Goal: Transaction & Acquisition: Purchase product/service

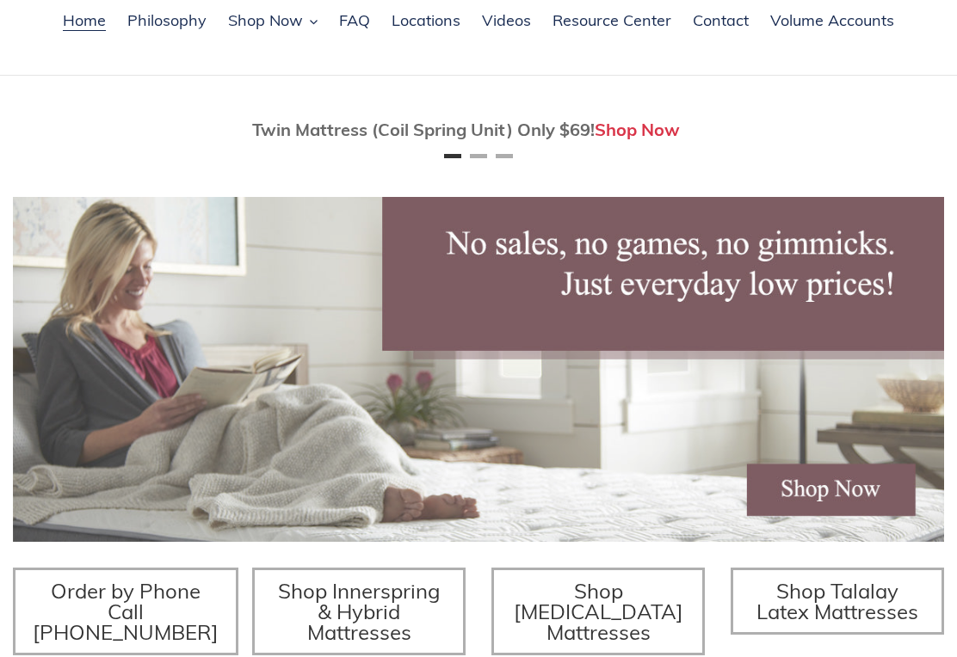
scroll to position [119, 0]
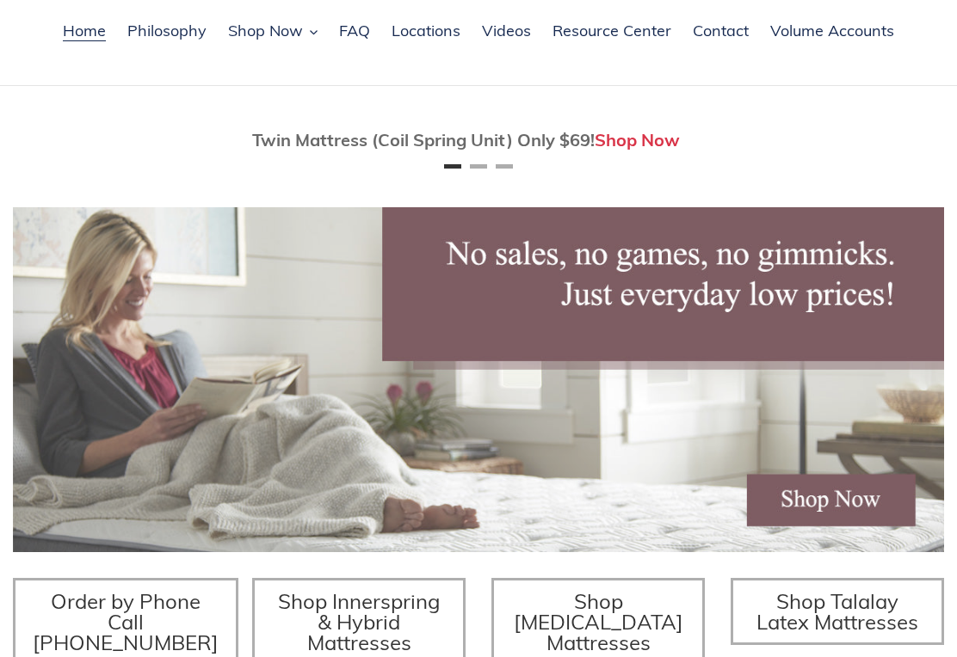
click at [465, 151] on span "Twin Mattress (Coil Spring Unit) Only $69!" at bounding box center [423, 140] width 342 height 22
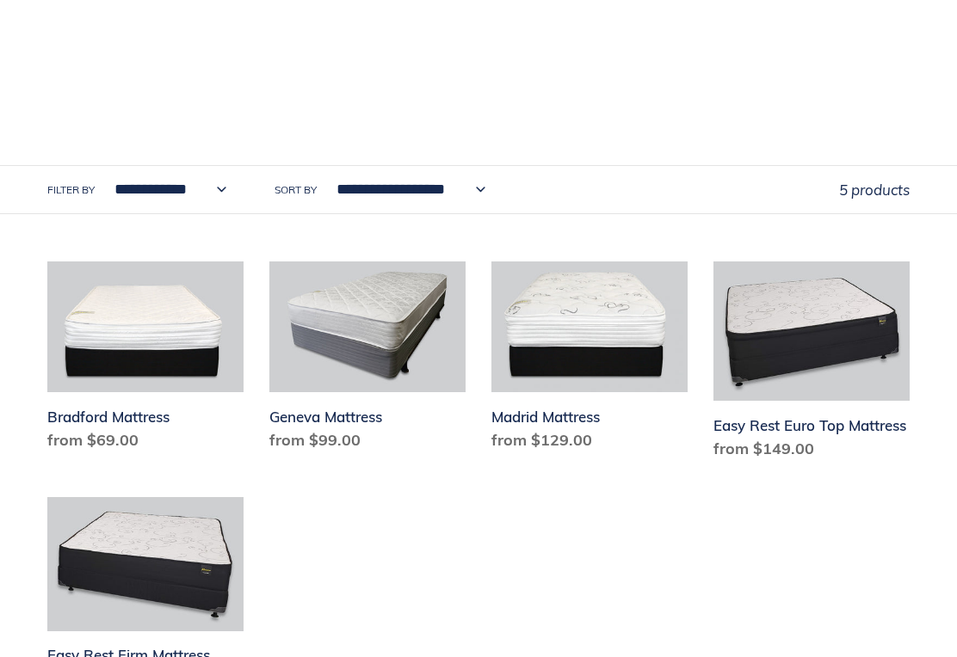
scroll to position [774, 0]
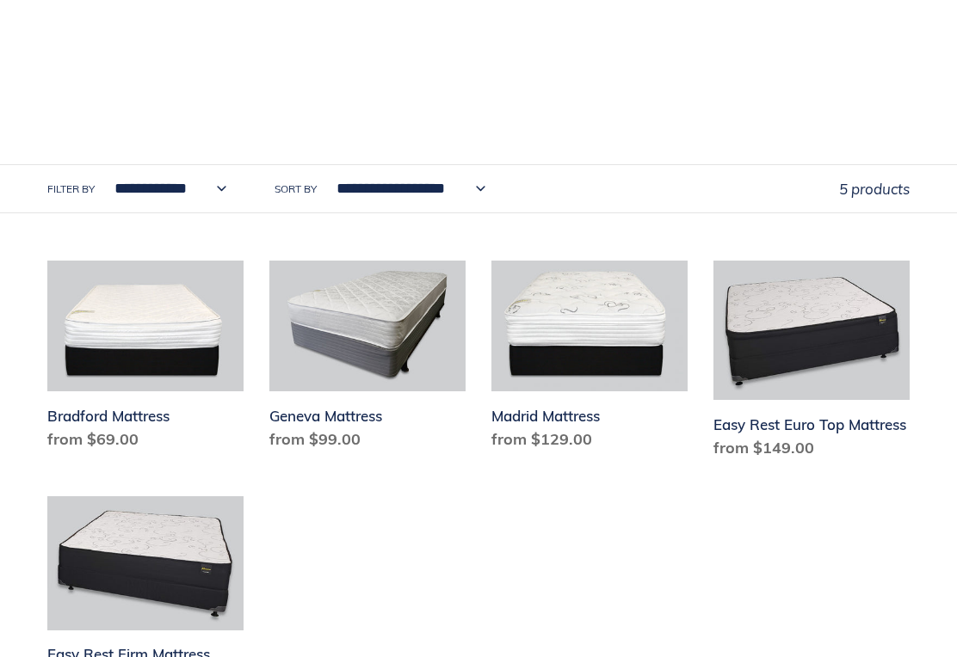
click at [134, 313] on link "Bradford Mattress" at bounding box center [145, 359] width 196 height 197
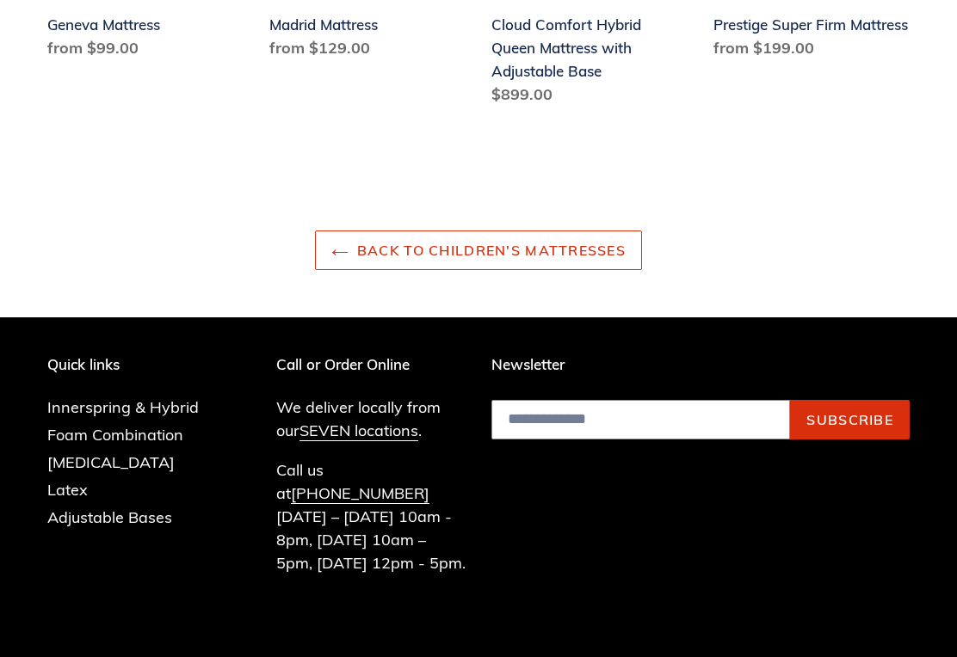
scroll to position [2534, 0]
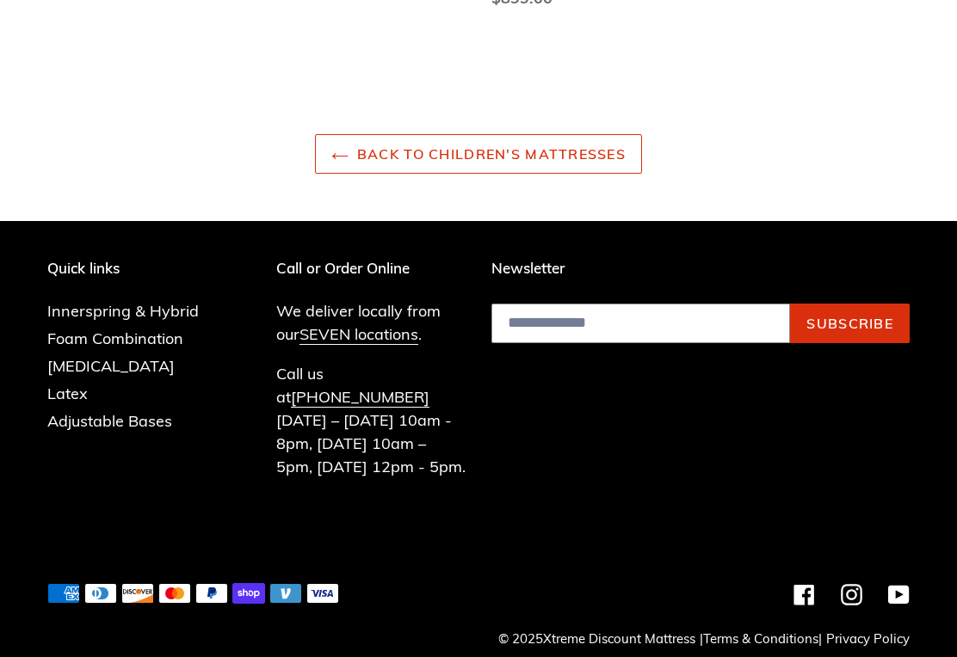
click at [167, 349] on link "Foam Combination" at bounding box center [115, 339] width 136 height 20
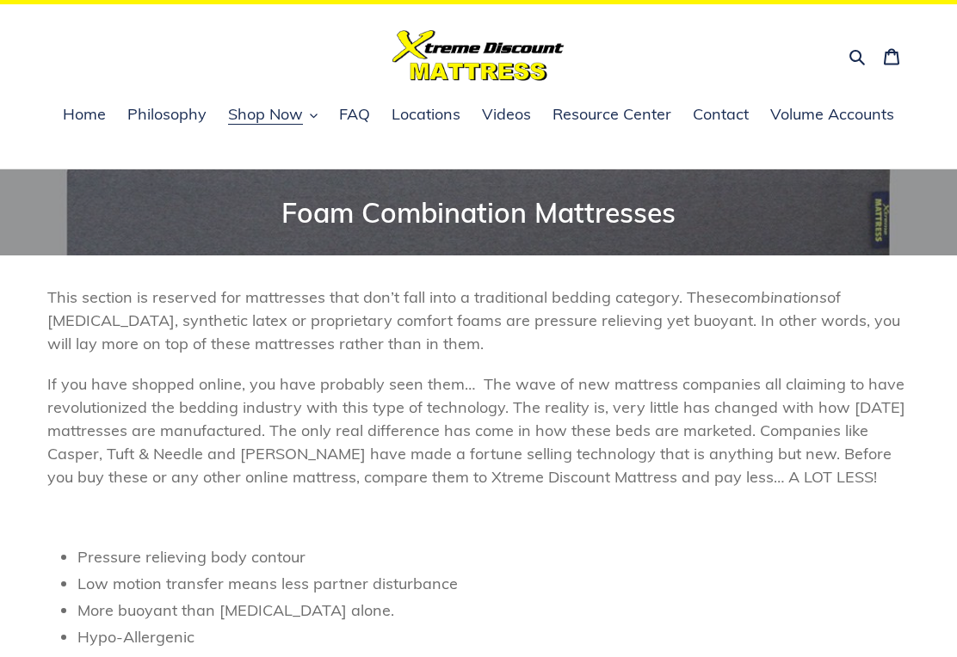
scroll to position [32, 0]
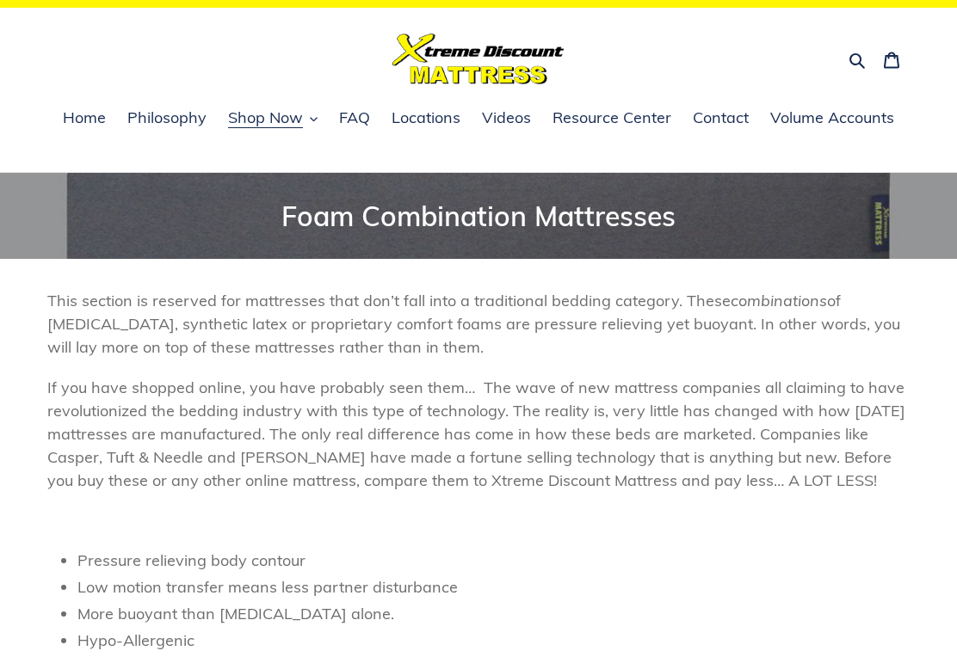
click at [843, 49] on button "Search" at bounding box center [858, 58] width 30 height 25
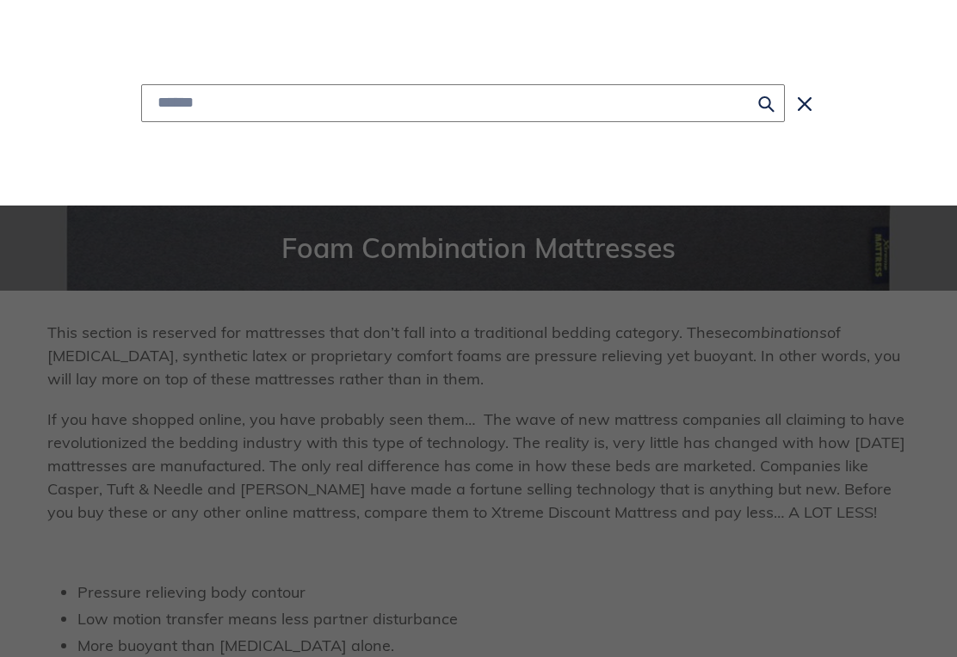
scroll to position [0, 0]
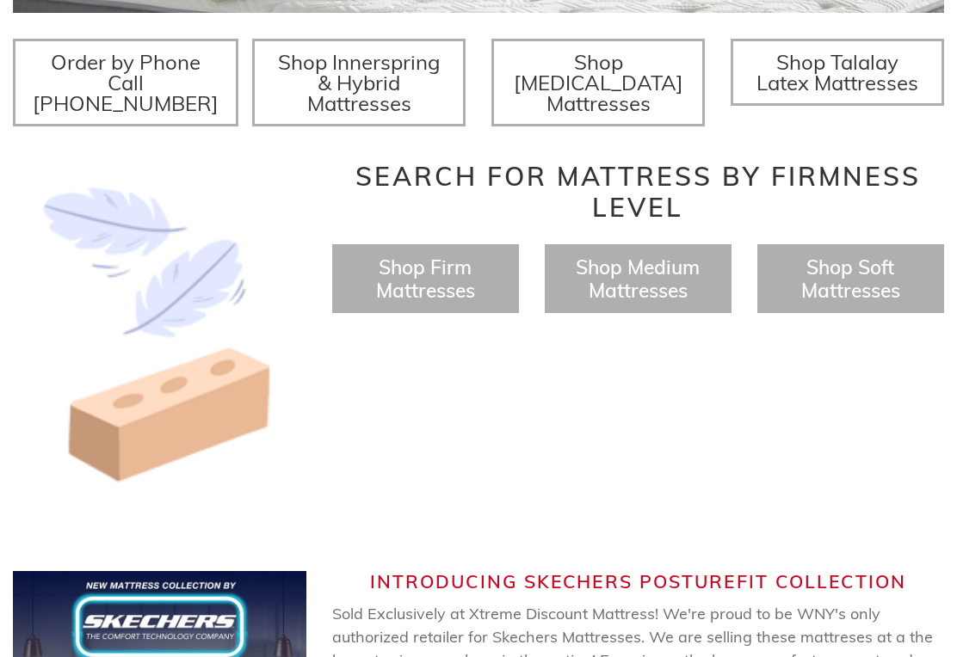
scroll to position [658, 0]
click at [683, 85] on link "Shop [MEDICAL_DATA] Mattresses" at bounding box center [597, 83] width 213 height 88
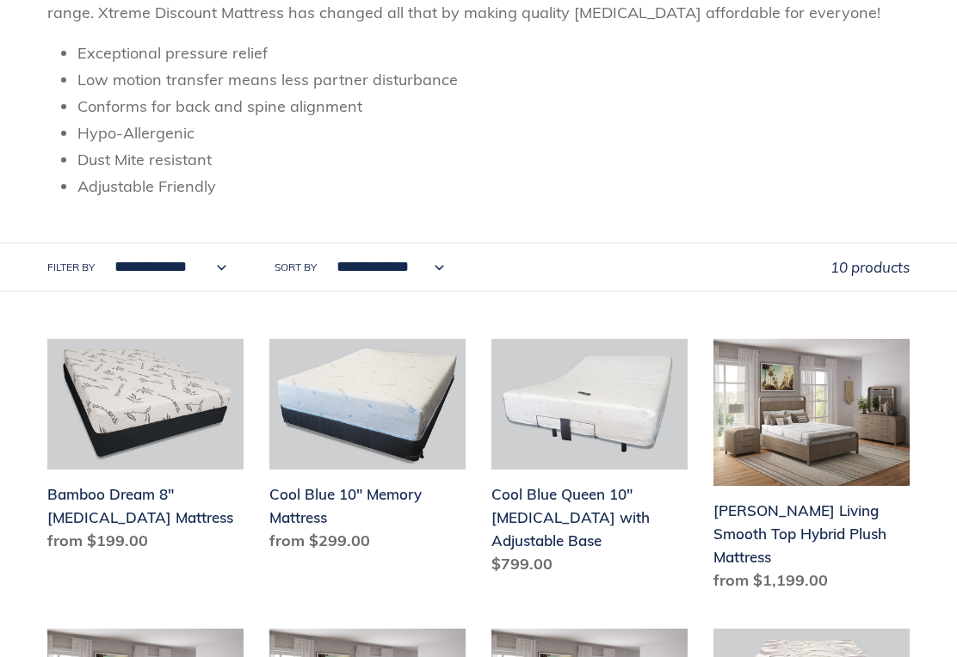
scroll to position [367, 0]
click at [210, 418] on link "Bamboo Dream 8" [MEDICAL_DATA] Mattress" at bounding box center [145, 449] width 196 height 220
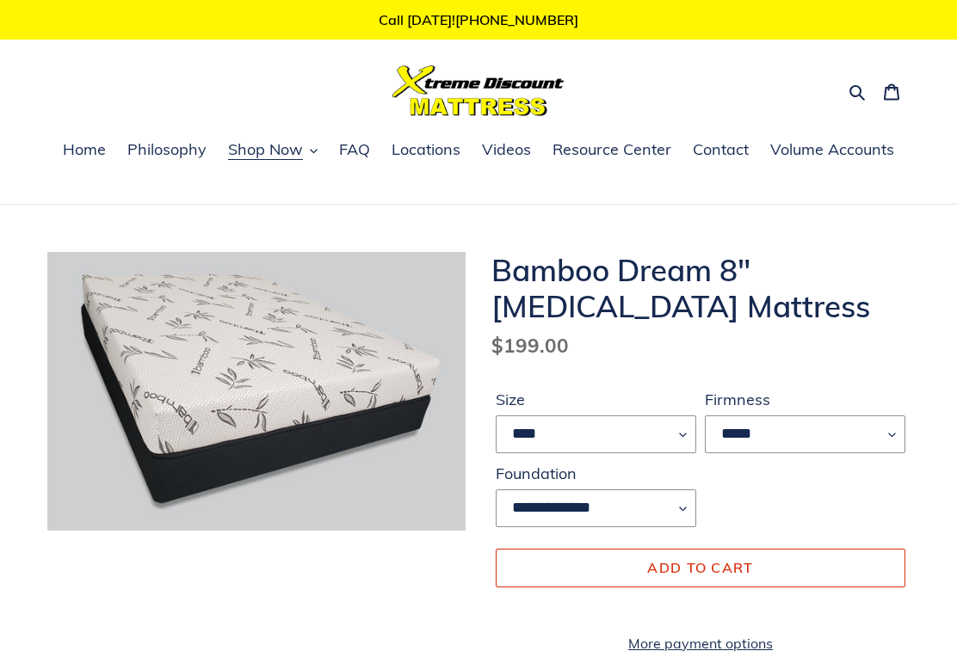
scroll to position [14, 0]
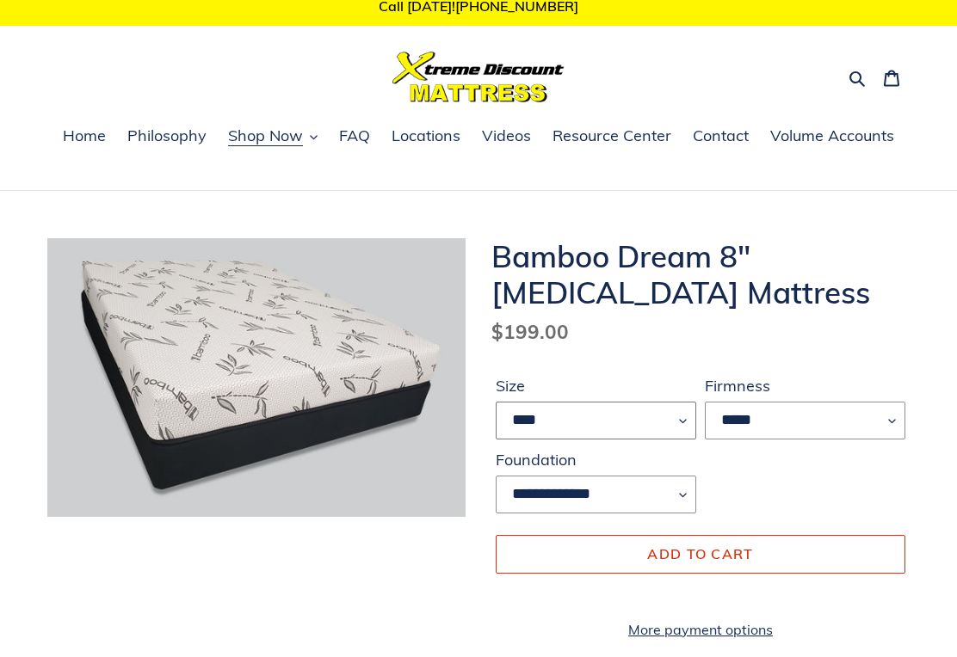
click at [661, 419] on select "**** ******* **** ***** ****" at bounding box center [596, 421] width 201 height 38
select select "*******"
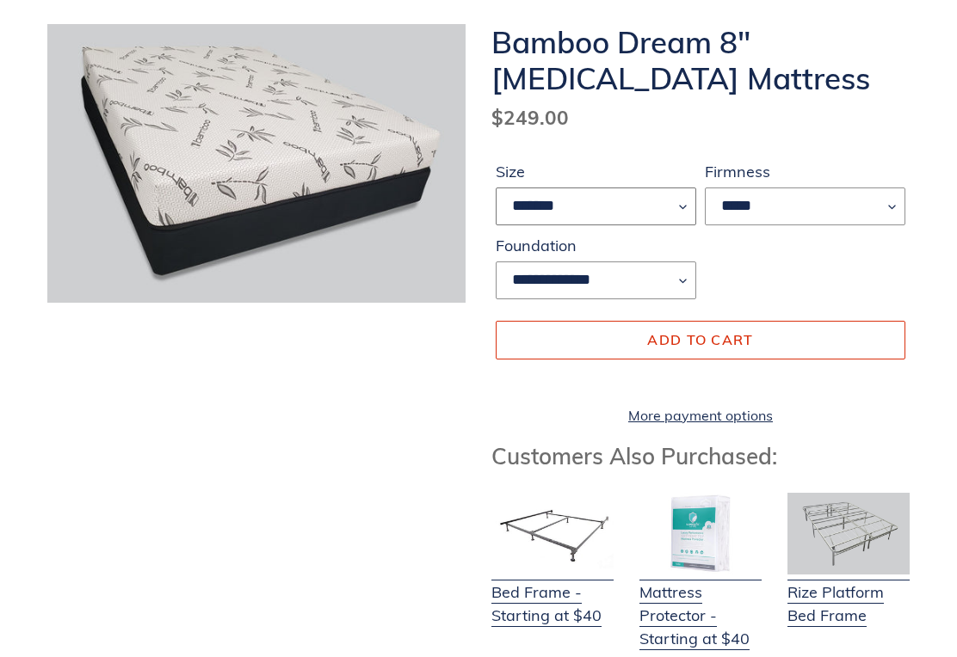
scroll to position [228, 0]
click at [804, 338] on button "Add to cart" at bounding box center [701, 340] width 410 height 38
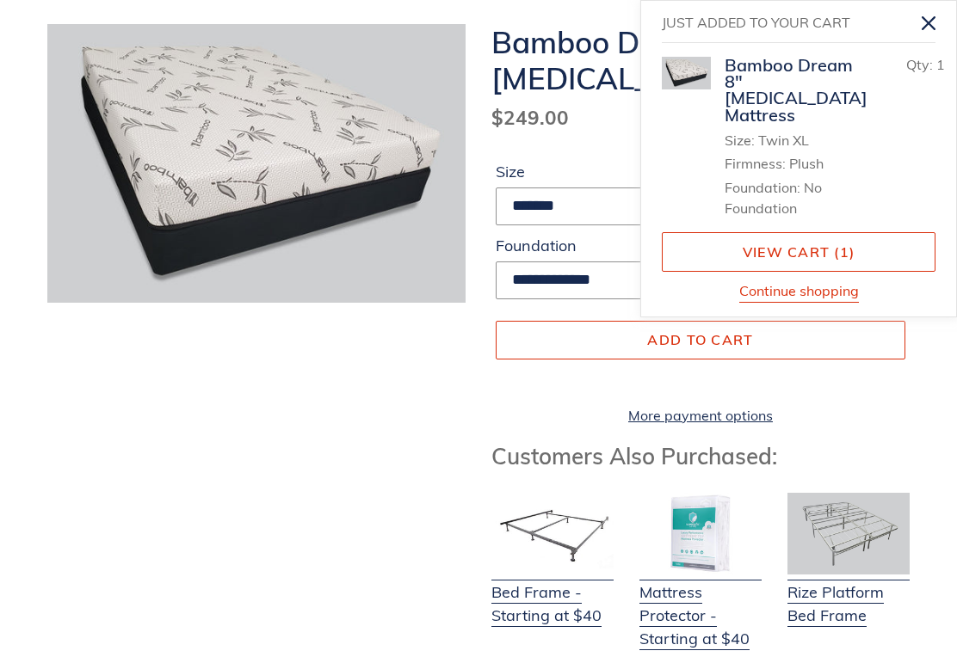
click at [881, 232] on link "View cart ( 1 )" at bounding box center [799, 252] width 274 height 40
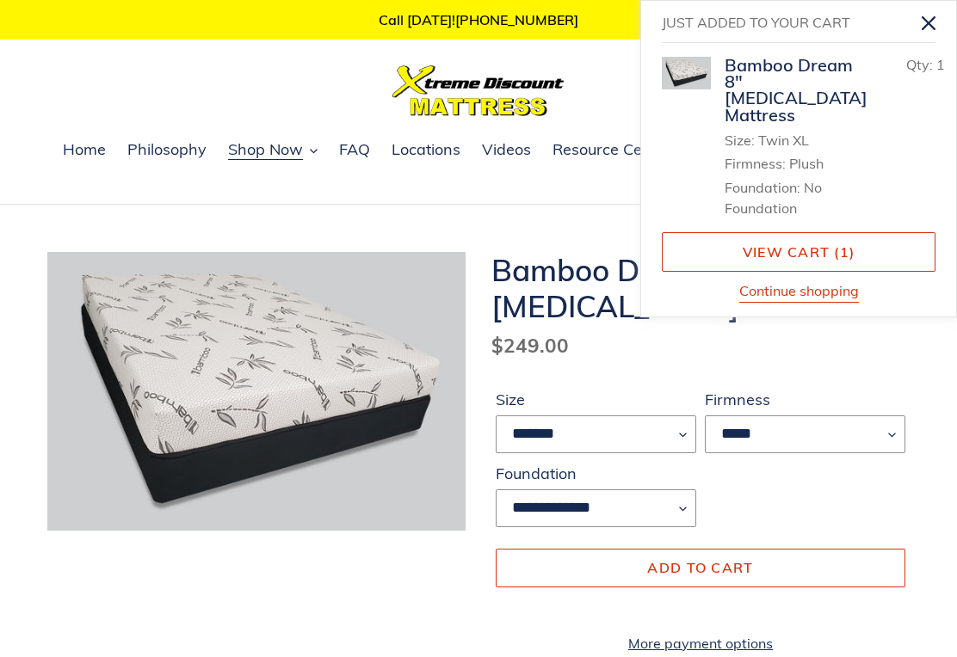
scroll to position [255, 0]
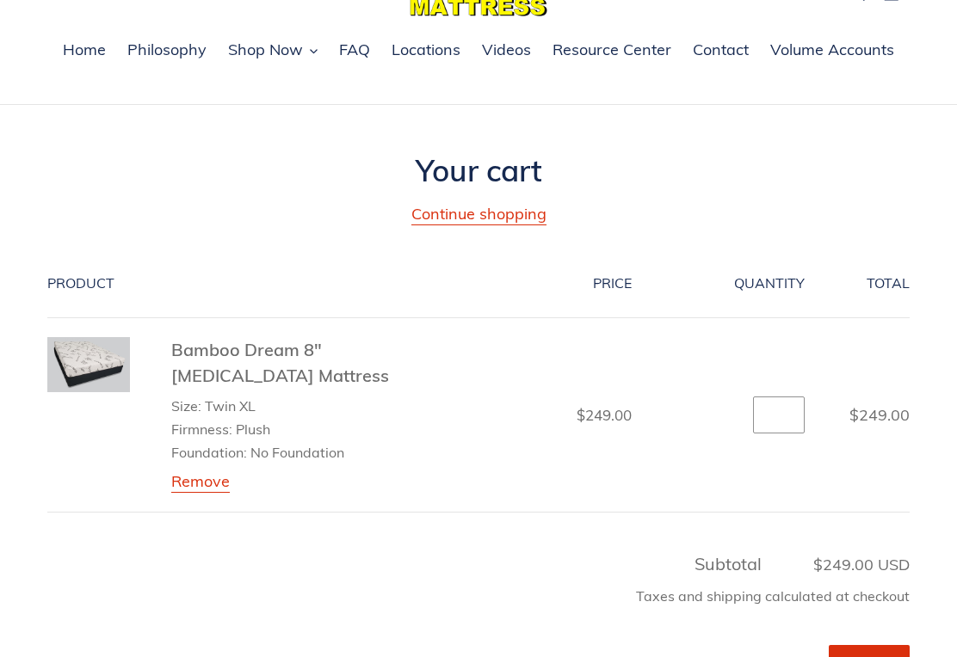
scroll to position [91, 0]
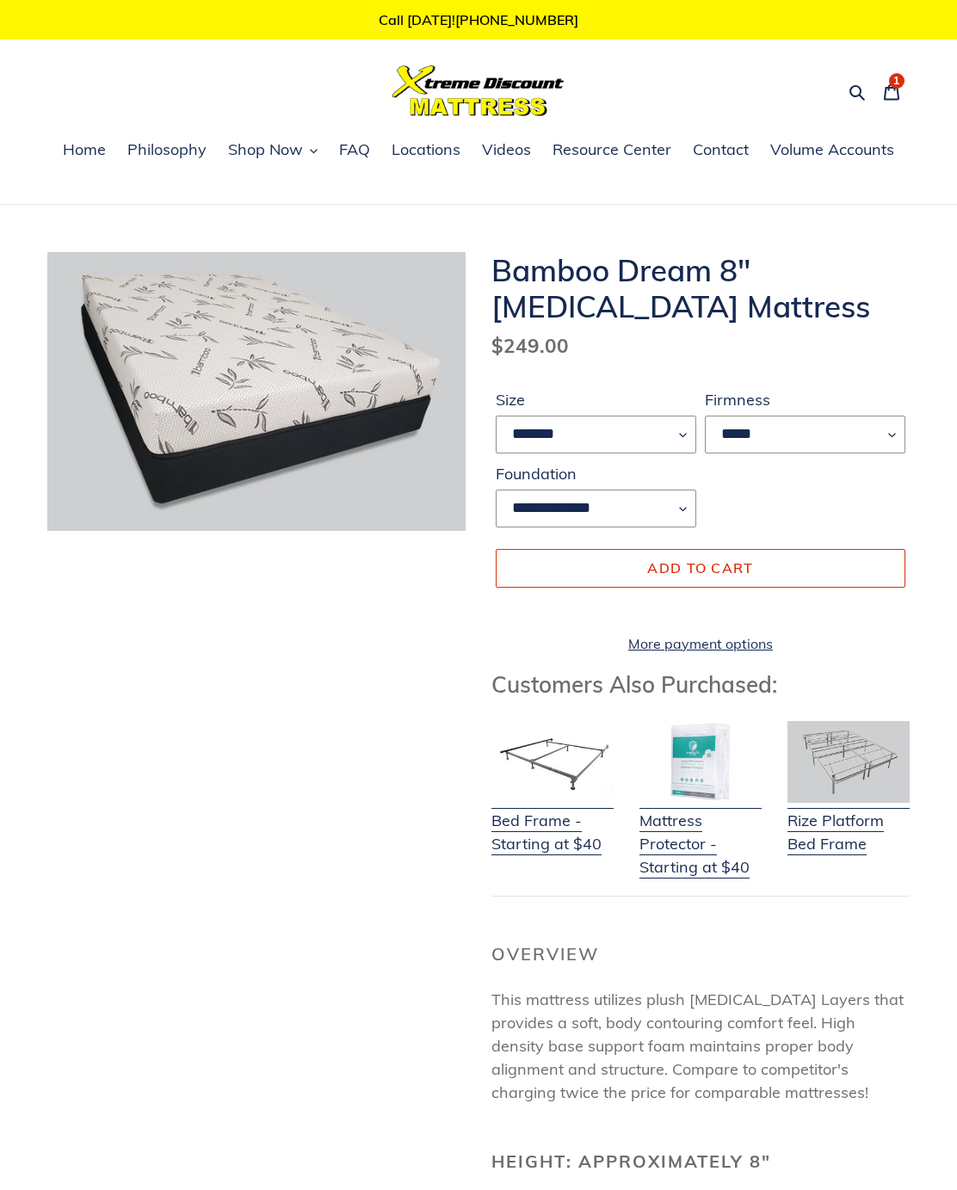
select select "*******"
